Goal: Transaction & Acquisition: Purchase product/service

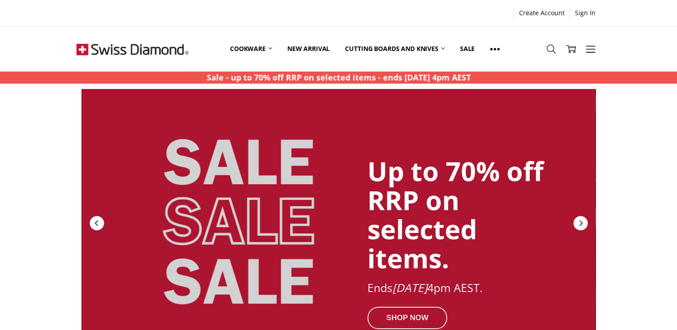
click at [391, 309] on div "SHOP NOW" at bounding box center [408, 318] width 80 height 22
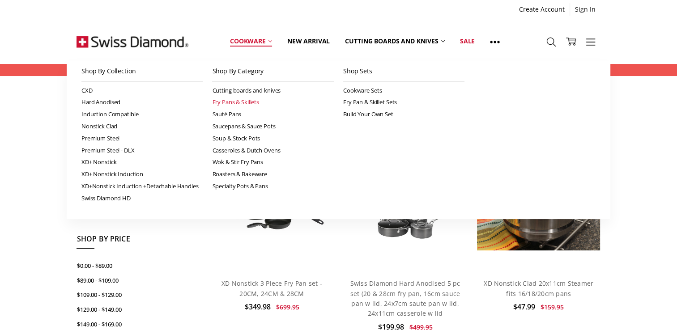
click at [238, 99] on link "Fry Pans & Skillets" at bounding box center [273, 102] width 122 height 12
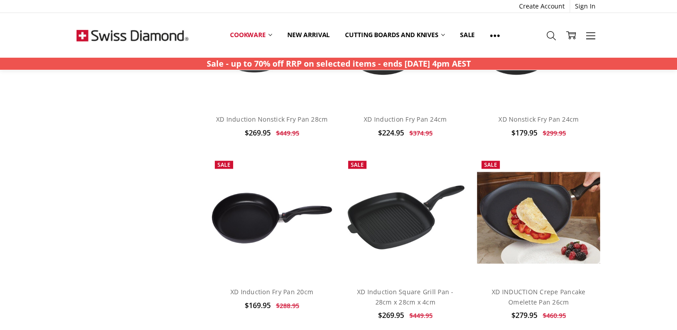
scroll to position [1863, 0]
